Goal: Task Accomplishment & Management: Manage account settings

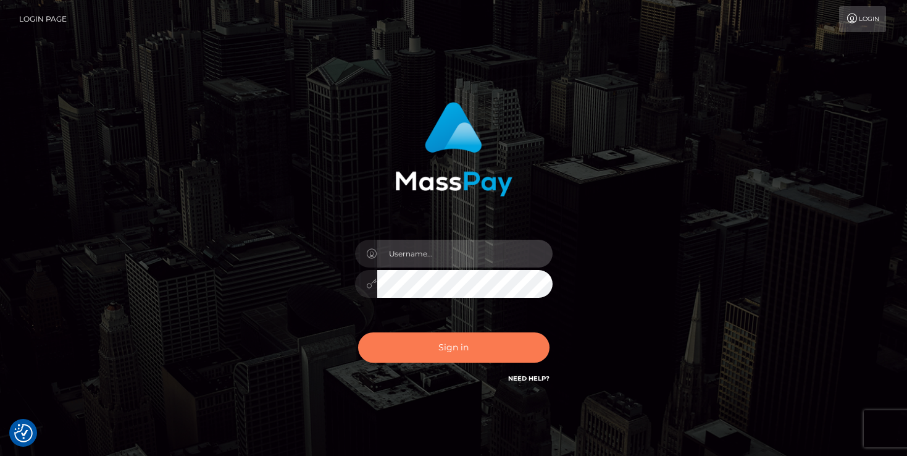
type input "mariolabugaj"
click at [440, 352] on button "Sign in" at bounding box center [453, 347] width 191 height 30
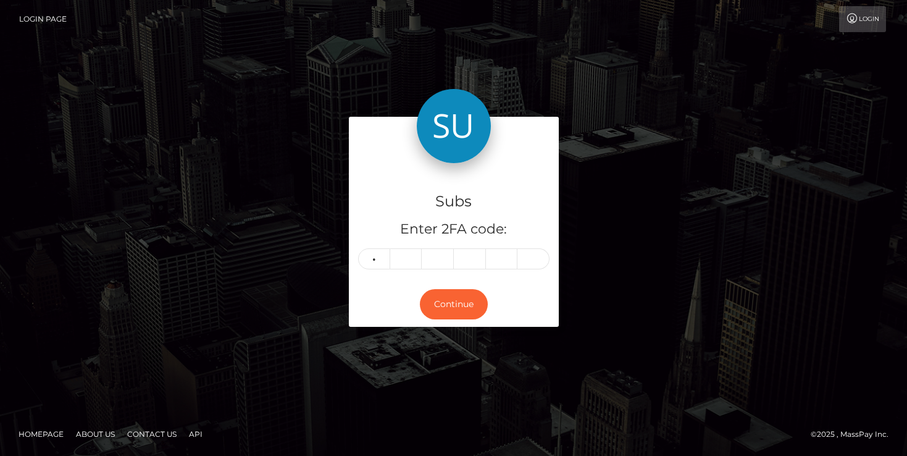
type input "3"
type input "5"
type input "8"
type input "2"
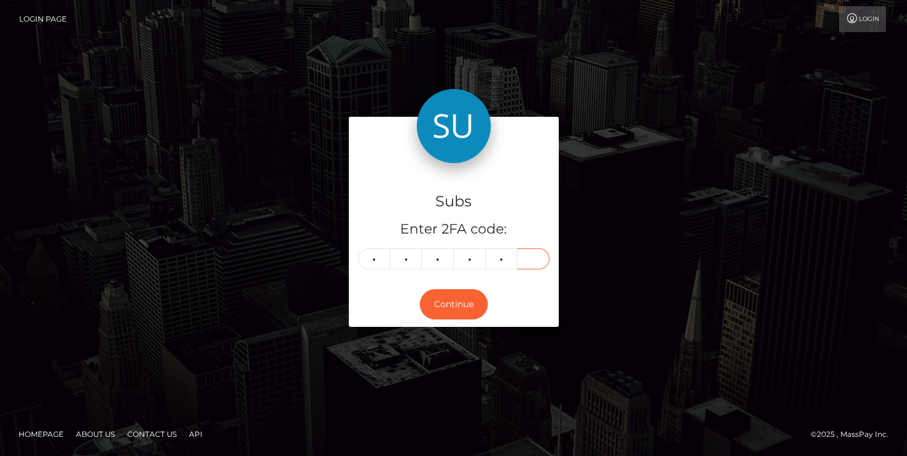
type input "0"
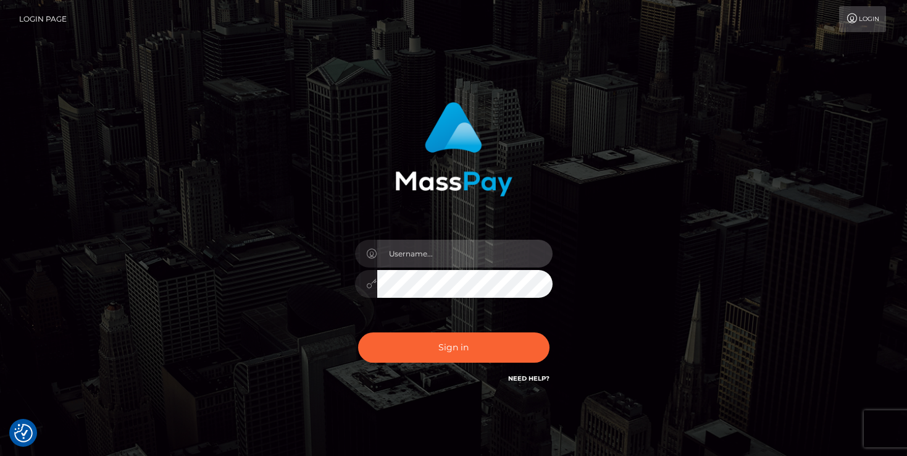
type input "mariolabugaj"
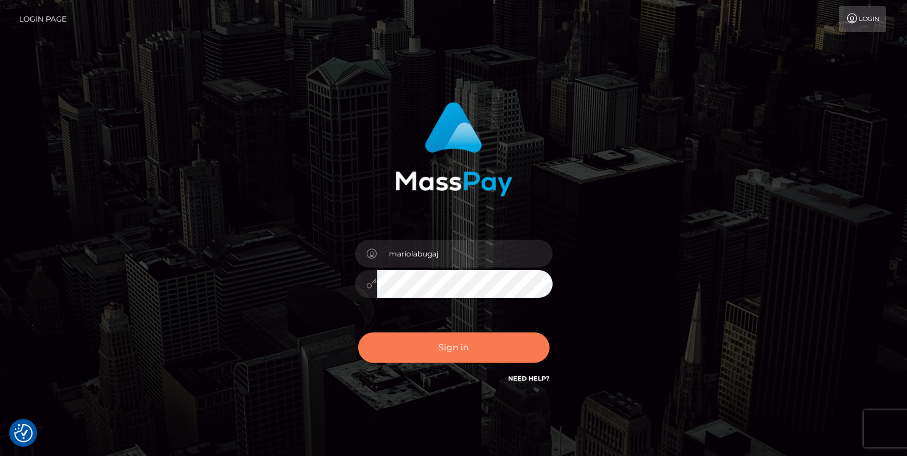
click at [436, 344] on button "Sign in" at bounding box center [453, 347] width 191 height 30
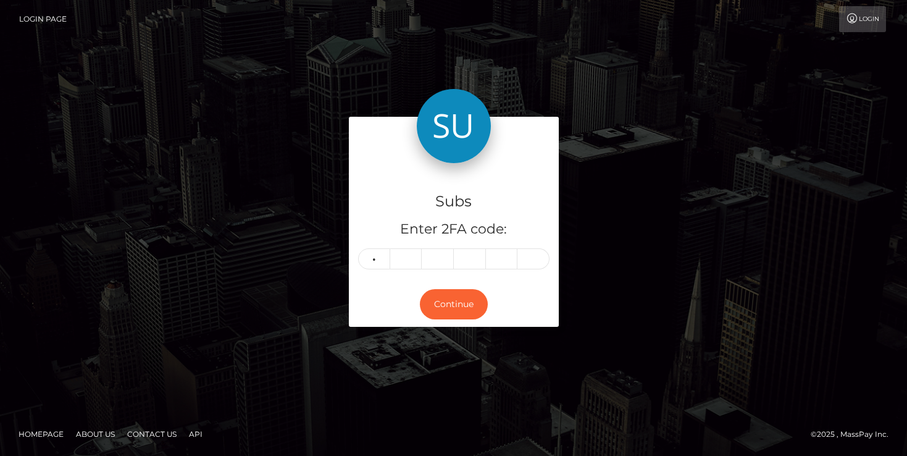
type input "3"
type input "8"
type input "0"
type input "5"
type input "7"
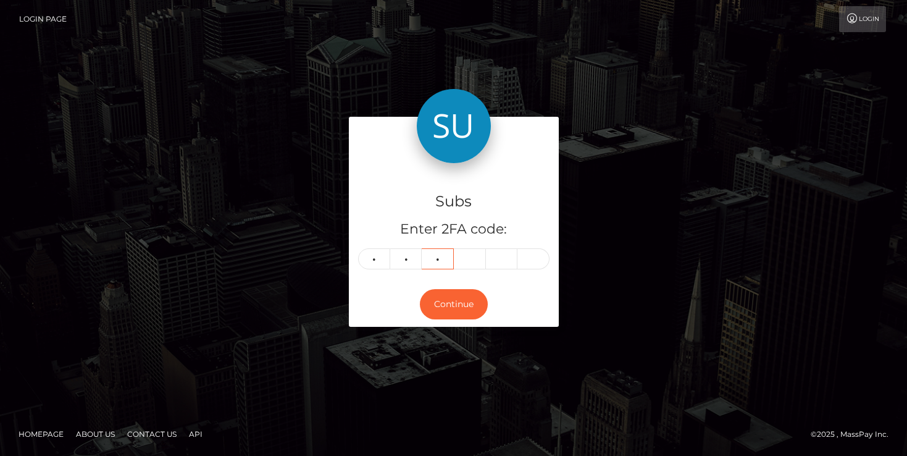
type input "3"
type input "2"
type input "1"
